Goal: Task Accomplishment & Management: Manage account settings

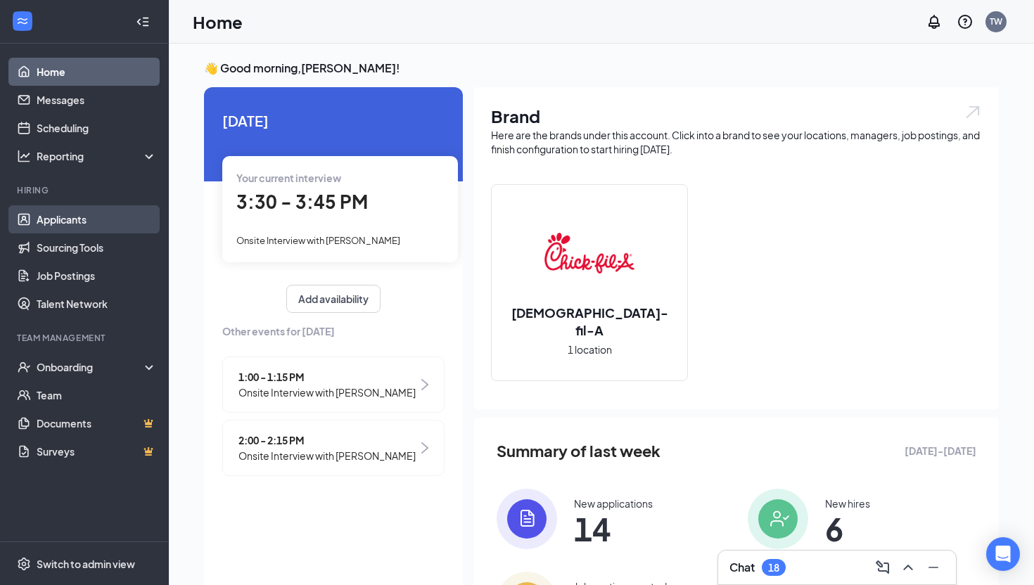
click at [87, 228] on link "Applicants" at bounding box center [97, 219] width 120 height 28
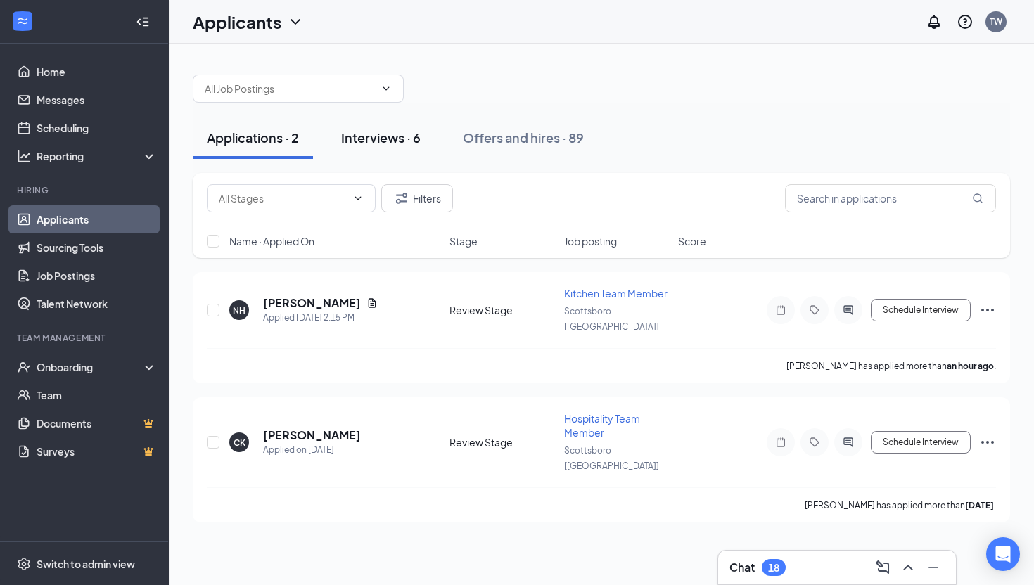
click at [388, 145] on div "Interviews · 6" at bounding box center [381, 138] width 80 height 18
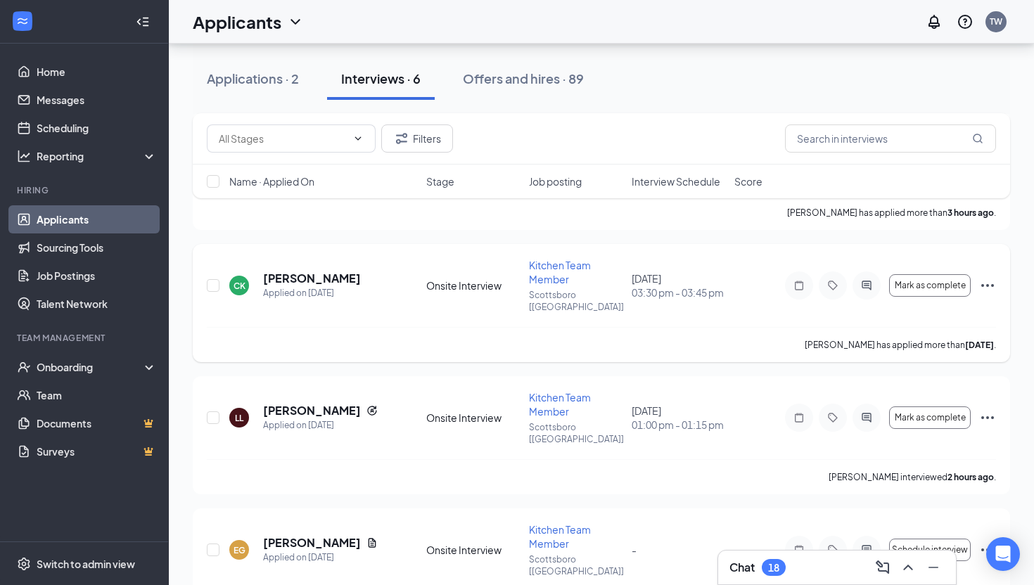
scroll to position [185, 0]
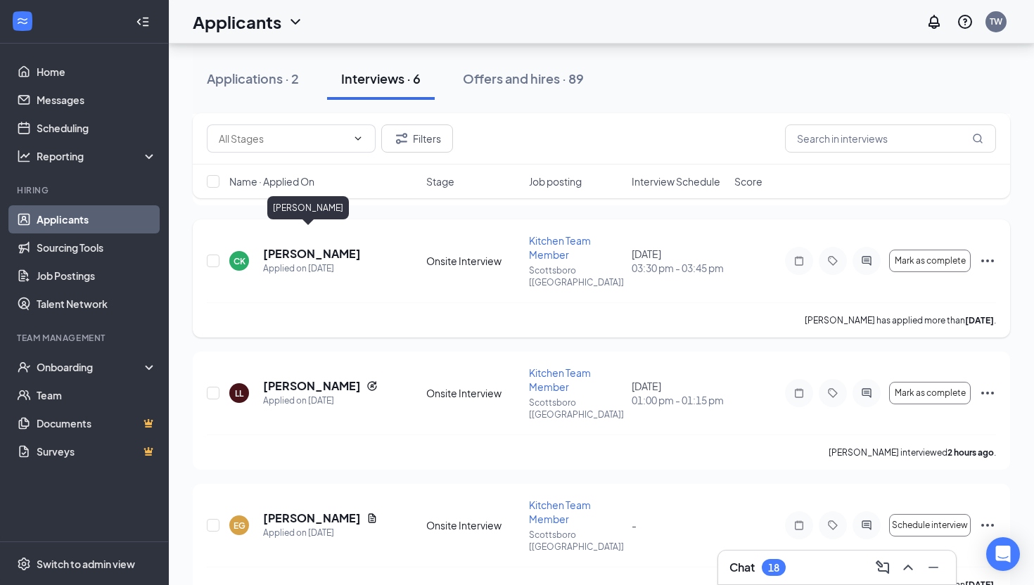
click at [304, 246] on h5 "[PERSON_NAME]" at bounding box center [312, 253] width 98 height 15
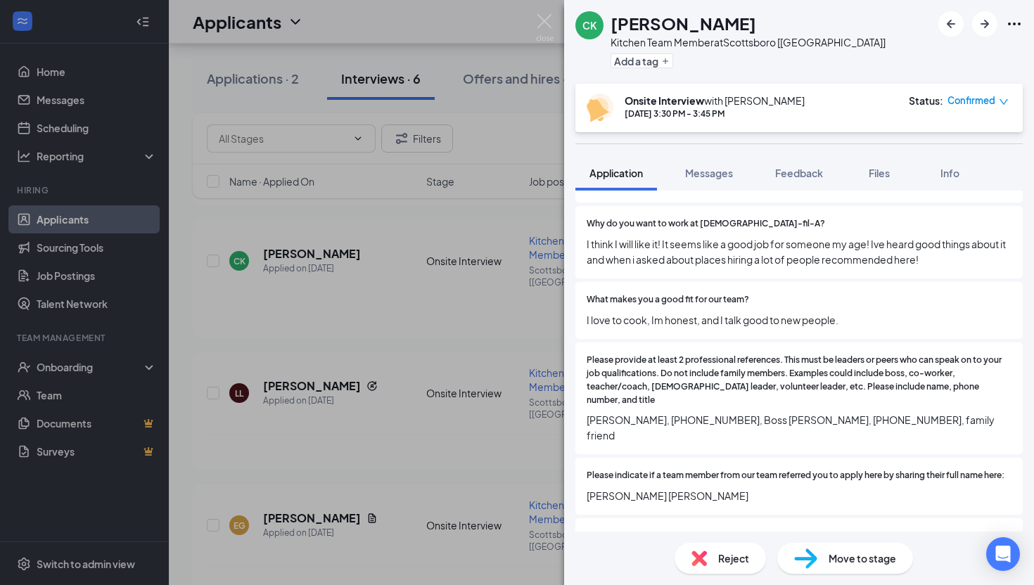
scroll to position [1188, 0]
